Goal: Information Seeking & Learning: Learn about a topic

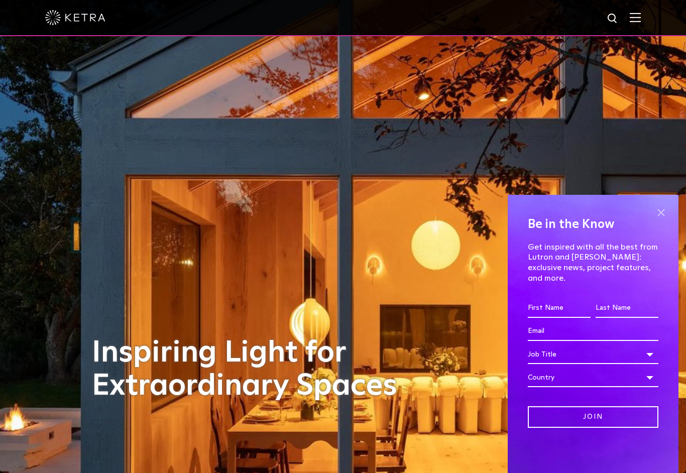
click at [660, 220] on span at bounding box center [661, 212] width 15 height 15
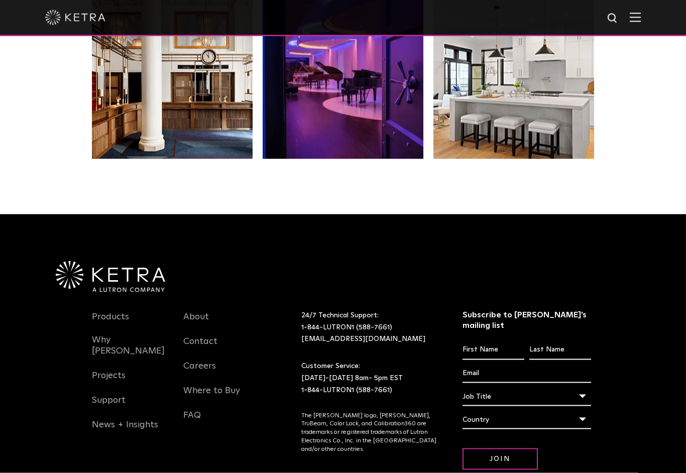
scroll to position [2095, 0]
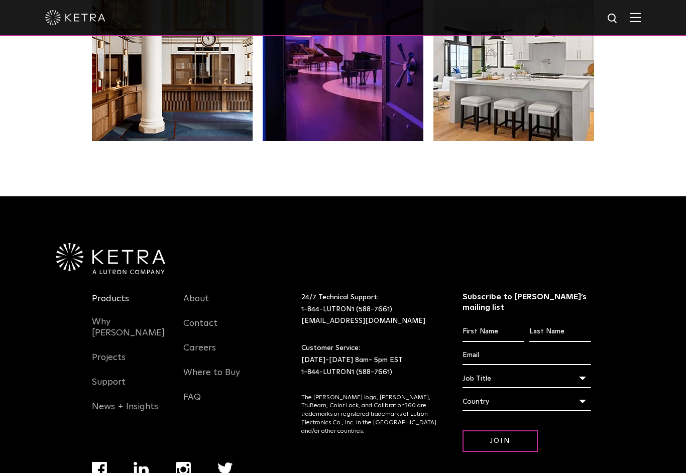
click at [113, 293] on link "Products" at bounding box center [110, 304] width 37 height 23
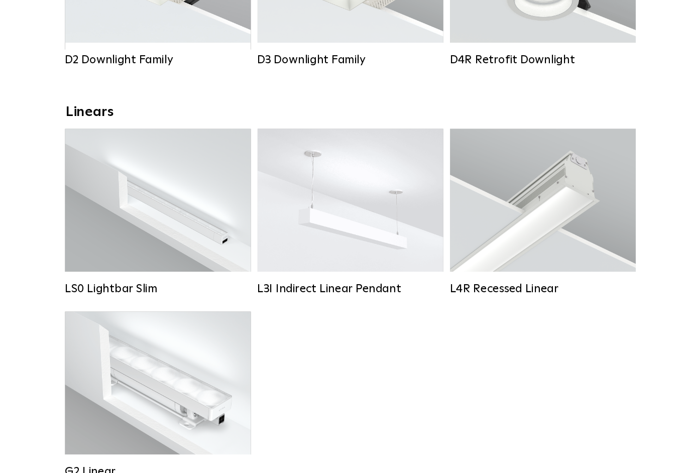
scroll to position [270, 0]
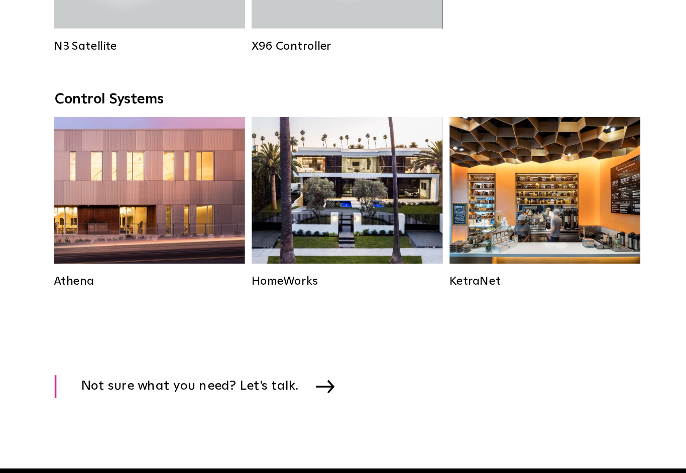
scroll to position [1438, 0]
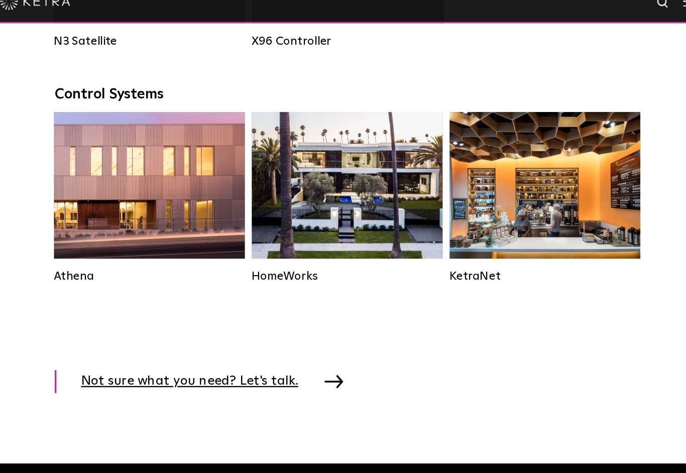
click at [323, 338] on img at bounding box center [331, 343] width 16 height 11
click at [286, 334] on link "Not sure what you need? Let's talk." at bounding box center [218, 344] width 252 height 20
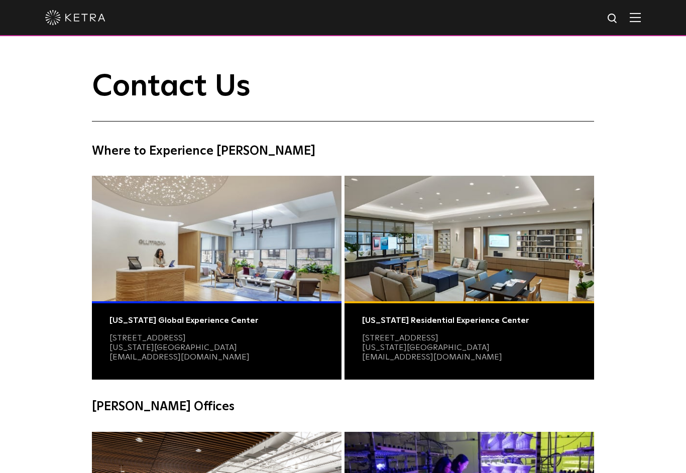
click at [49, 21] on img at bounding box center [75, 17] width 60 height 15
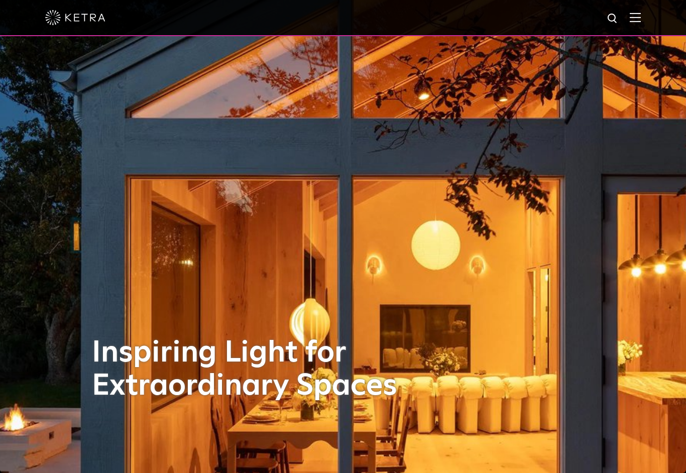
click at [638, 22] on img at bounding box center [635, 18] width 11 height 10
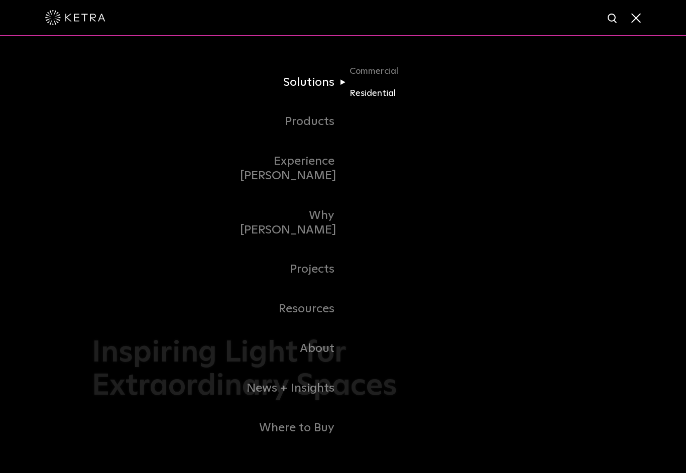
click at [395, 101] on link "Residential" at bounding box center [398, 93] width 96 height 15
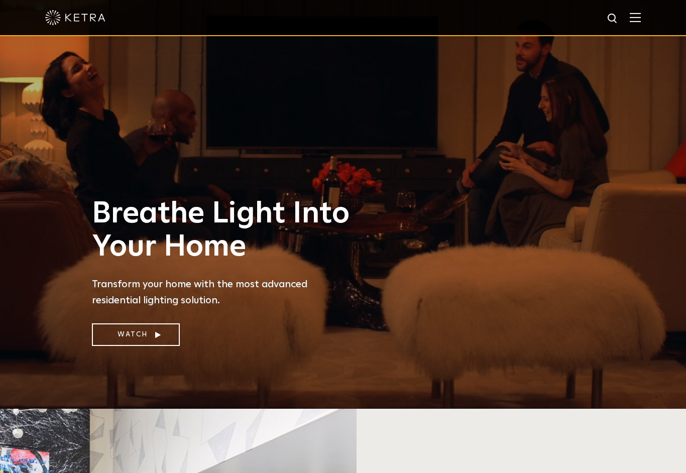
scroll to position [61, 0]
